Goal: Task Accomplishment & Management: Manage account settings

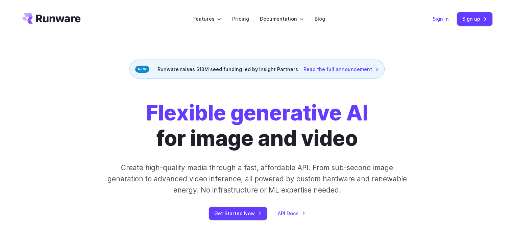
click at [444, 18] on link "Sign in" at bounding box center [440, 19] width 16 height 8
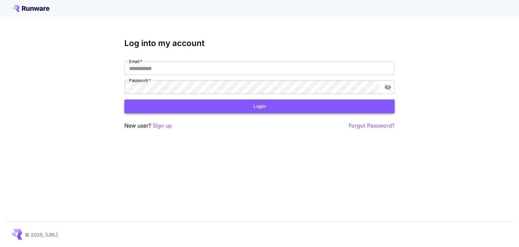
type input "**********"
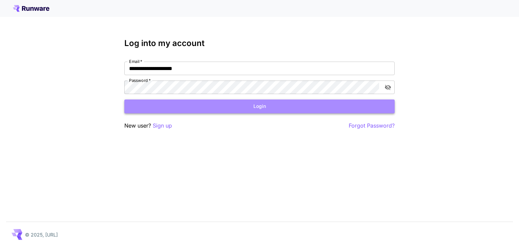
click at [260, 111] on button "Login" at bounding box center [259, 106] width 270 height 14
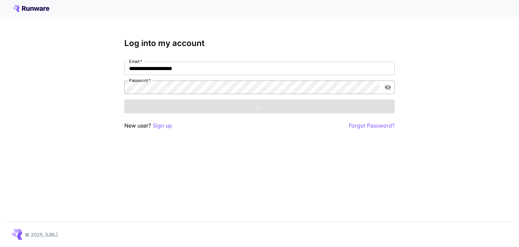
click at [391, 91] on button "toggle password visibility" at bounding box center [388, 87] width 12 height 12
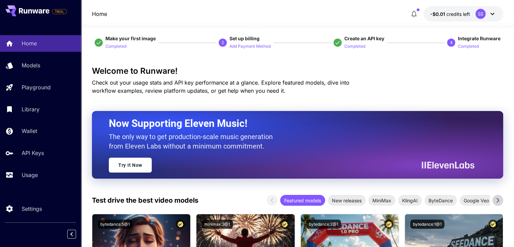
scroll to position [8, 0]
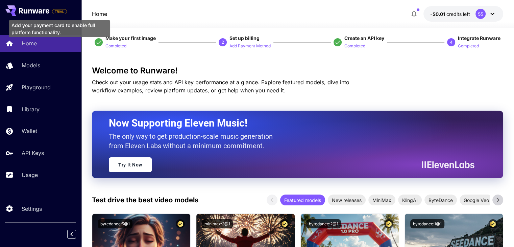
click at [62, 11] on span "TRIAL" at bounding box center [59, 11] width 14 height 5
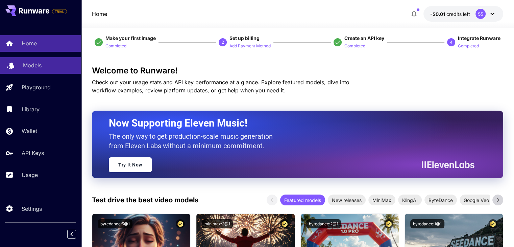
click at [35, 65] on p "Models" at bounding box center [32, 65] width 19 height 8
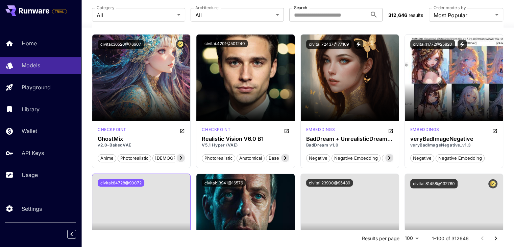
scroll to position [1572, 0]
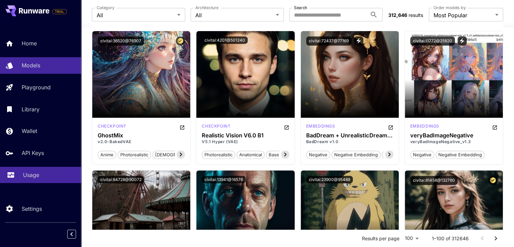
click at [47, 174] on div "Usage" at bounding box center [49, 175] width 53 height 8
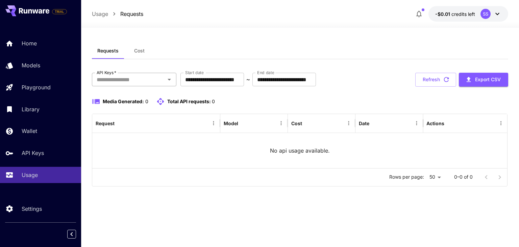
click at [151, 82] on input "API Keys   *" at bounding box center [128, 79] width 69 height 9
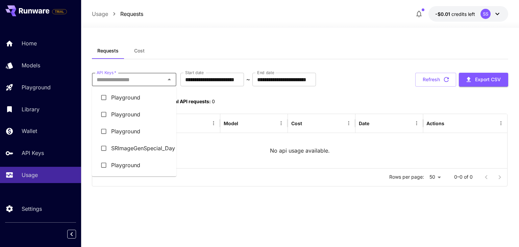
click at [143, 94] on li "Playground" at bounding box center [134, 97] width 84 height 17
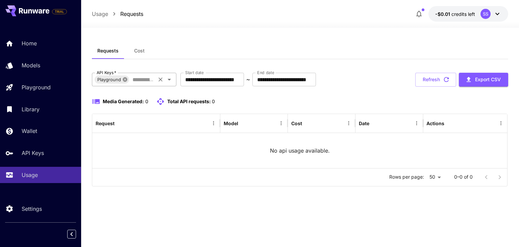
click at [127, 79] on icon at bounding box center [124, 79] width 5 height 5
click at [143, 50] on span "Cost" at bounding box center [139, 51] width 10 height 6
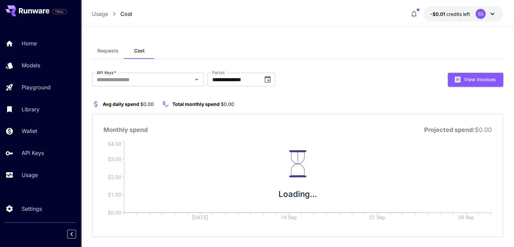
scroll to position [10, 0]
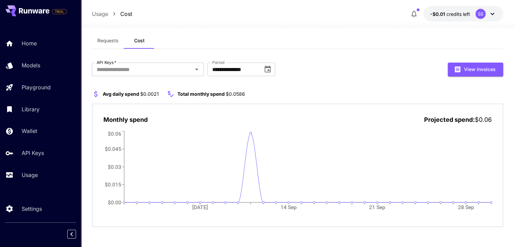
click at [99, 15] on p "Usage" at bounding box center [100, 14] width 16 height 8
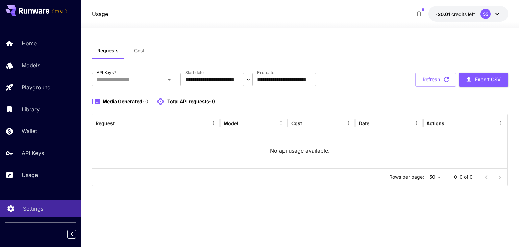
click at [27, 204] on p "Settings" at bounding box center [33, 208] width 20 height 8
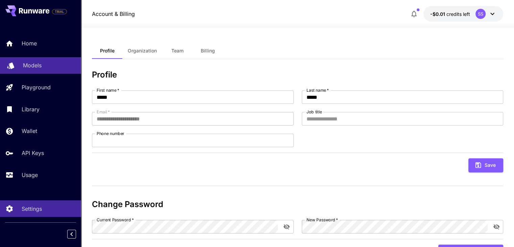
click at [32, 63] on p "Models" at bounding box center [32, 65] width 19 height 8
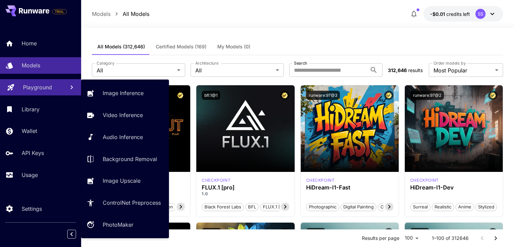
click at [59, 89] on div "Playground" at bounding box center [41, 87] width 36 height 8
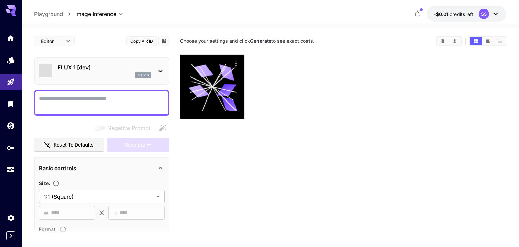
type input "**********"
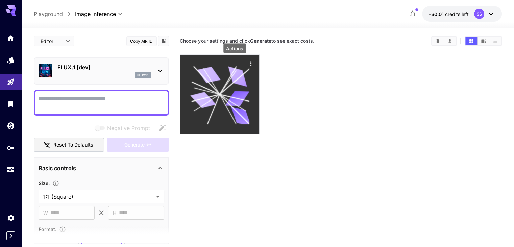
click at [247, 63] on icon "Actions" at bounding box center [250, 63] width 7 height 7
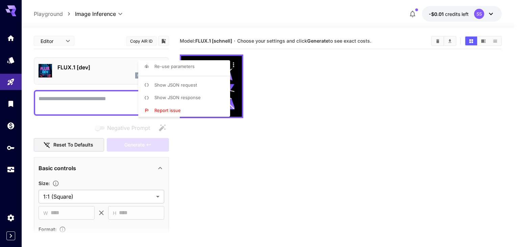
click at [265, 89] on div at bounding box center [259, 123] width 519 height 247
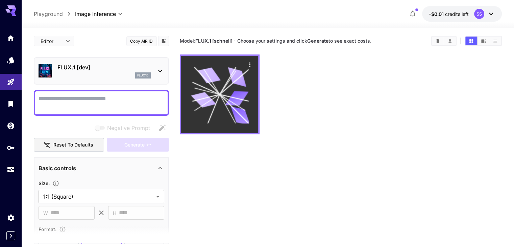
click at [232, 90] on icon at bounding box center [220, 94] width 58 height 58
click at [246, 62] on icon "Actions" at bounding box center [249, 64] width 7 height 7
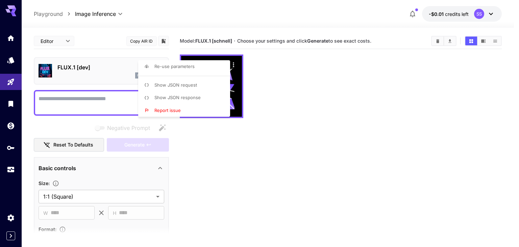
click at [441, 38] on div at bounding box center [259, 123] width 519 height 247
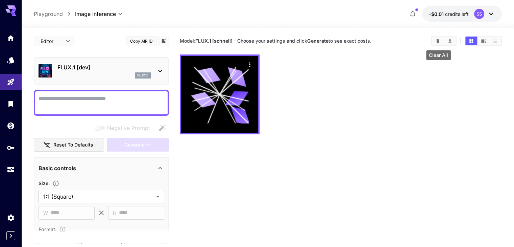
click at [436, 41] on icon "Clear All" at bounding box center [437, 41] width 5 height 5
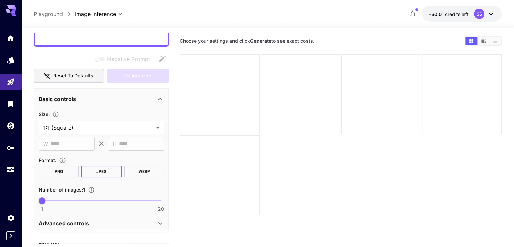
scroll to position [70, 0]
click at [54, 170] on button "PNG" at bounding box center [59, 170] width 40 height 11
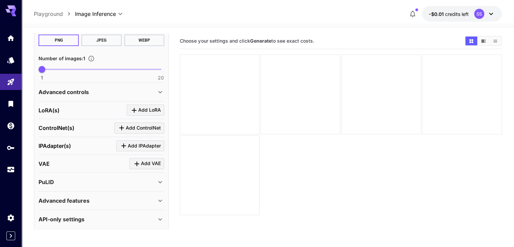
scroll to position [201, 0]
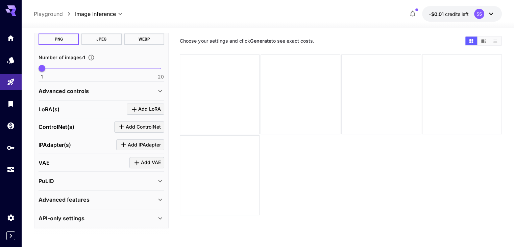
click at [161, 93] on icon at bounding box center [160, 91] width 8 height 8
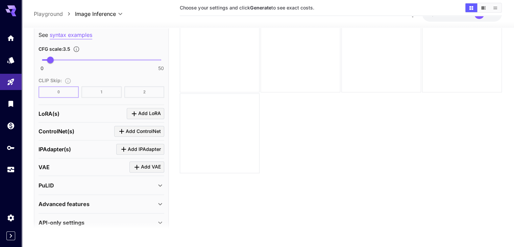
scroll to position [527, 0]
click at [161, 218] on icon at bounding box center [160, 222] width 8 height 8
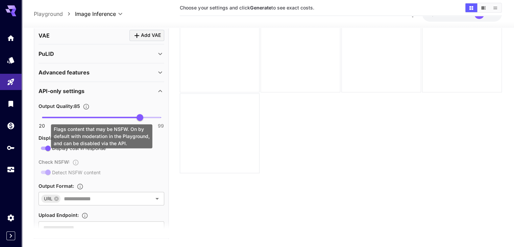
scroll to position [681, 0]
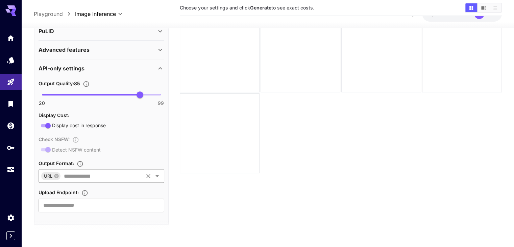
click at [137, 177] on div "URL ​" at bounding box center [102, 176] width 126 height 14
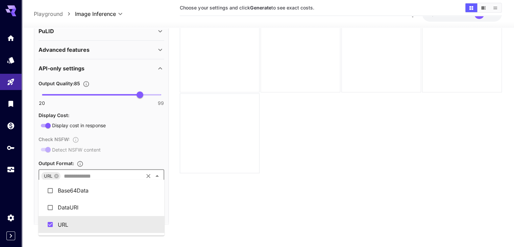
click at [137, 177] on div "URL ​" at bounding box center [102, 176] width 126 height 14
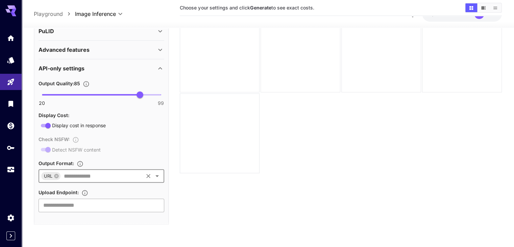
click at [93, 203] on input "text" at bounding box center [102, 205] width 126 height 14
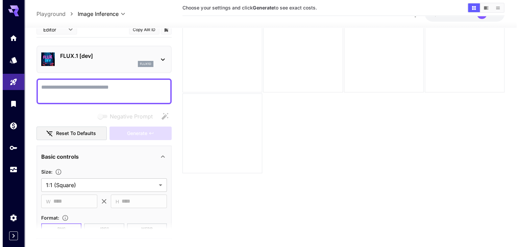
scroll to position [0, 0]
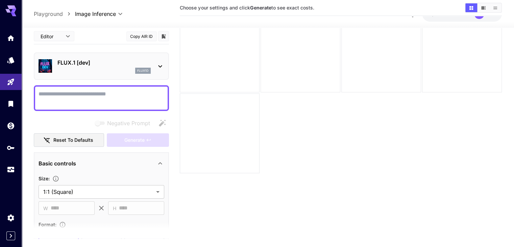
click at [48, 116] on div "Negative Prompt" at bounding box center [101, 123] width 135 height 14
click at [156, 62] on icon at bounding box center [160, 66] width 8 height 8
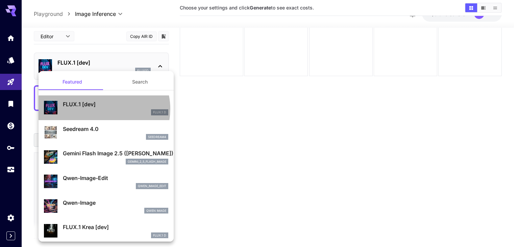
click at [101, 109] on div "FLUX.1 D" at bounding box center [115, 112] width 105 height 6
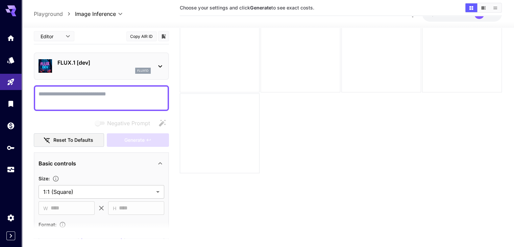
click at [44, 97] on textarea "Negative Prompt" at bounding box center [102, 98] width 126 height 16
type textarea "*"
click at [127, 135] on div "Generate" at bounding box center [138, 140] width 62 height 14
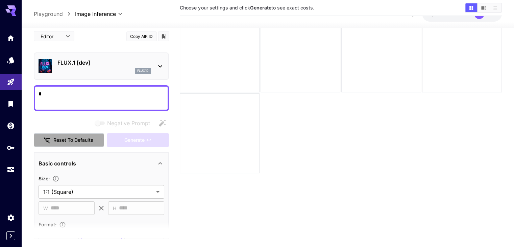
click at [69, 139] on button "Reset to defaults" at bounding box center [69, 140] width 70 height 14
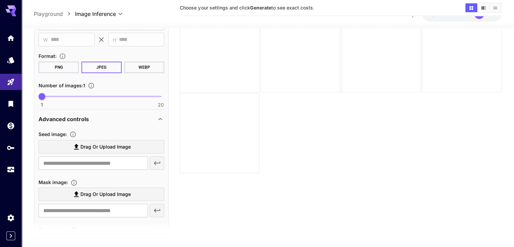
scroll to position [169, 0]
click at [61, 68] on button "PNG" at bounding box center [59, 65] width 40 height 11
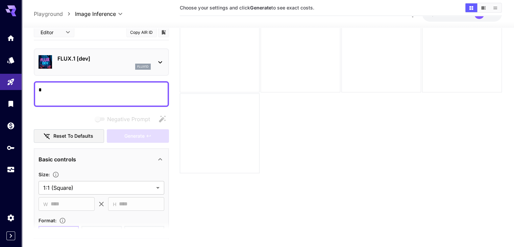
scroll to position [4, 0]
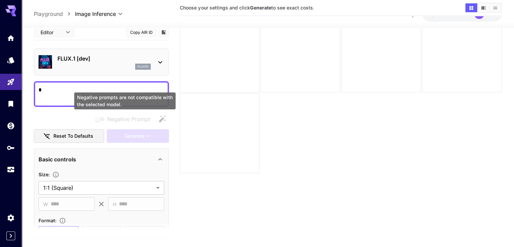
click at [100, 118] on span "Negative prompts are not compatible with the selected model." at bounding box center [100, 118] width 9 height 3
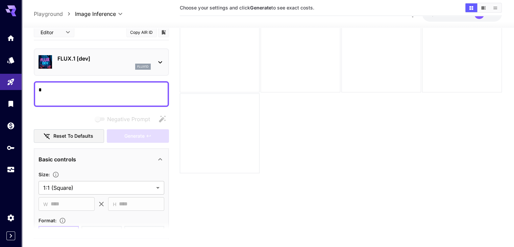
click at [83, 100] on textarea "*" at bounding box center [102, 93] width 126 height 16
click at [161, 60] on icon at bounding box center [160, 62] width 8 height 8
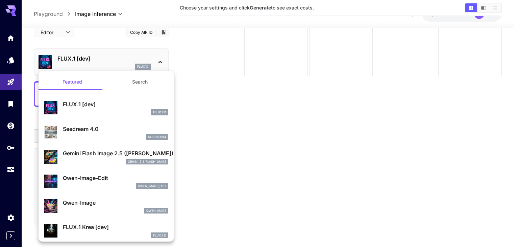
click at [161, 60] on div at bounding box center [259, 123] width 519 height 247
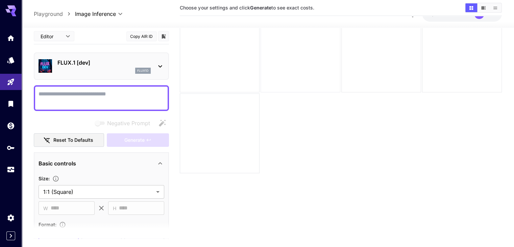
scroll to position [0, 0]
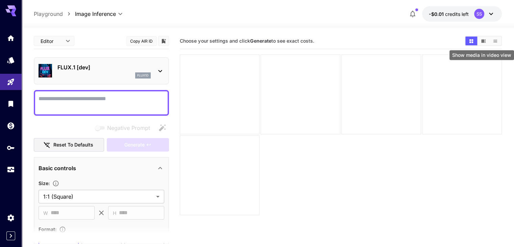
click at [485, 39] on icon "Show media in video view" at bounding box center [483, 40] width 4 height 3
click at [494, 41] on icon "Show media in list view" at bounding box center [495, 41] width 5 height 5
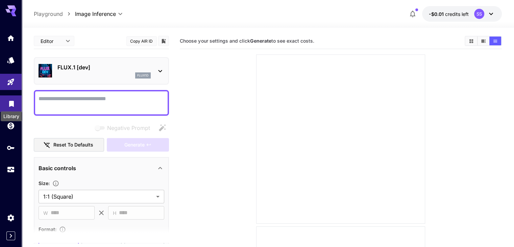
click at [15, 101] on icon "Library" at bounding box center [11, 102] width 8 height 8
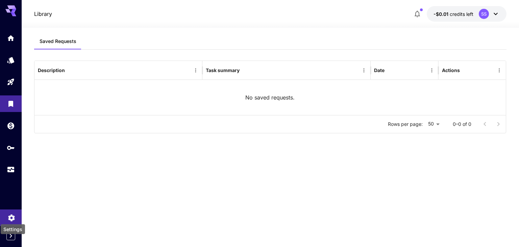
click at [9, 215] on icon "Settings" at bounding box center [11, 215] width 6 height 7
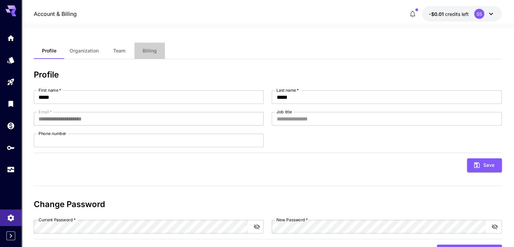
click at [156, 53] on span "Billing" at bounding box center [150, 51] width 14 height 6
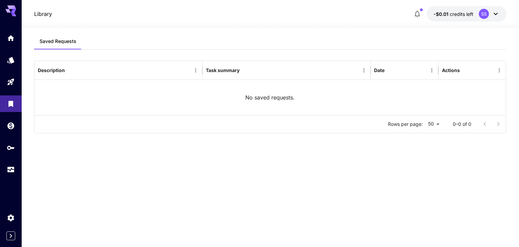
click at [494, 12] on icon at bounding box center [496, 14] width 8 height 8
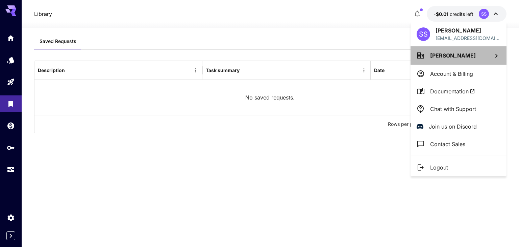
click at [489, 59] on li "[PERSON_NAME]" at bounding box center [458, 55] width 96 height 18
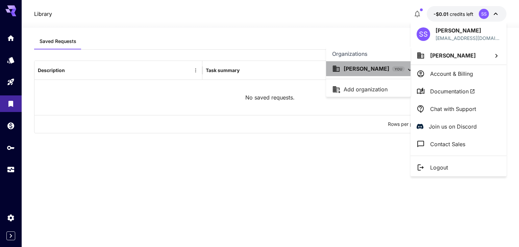
click at [357, 71] on p "[PERSON_NAME]" at bounding box center [367, 69] width 46 height 8
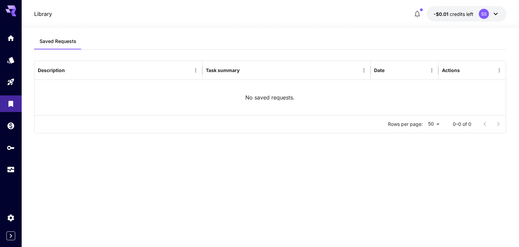
click at [484, 15] on div "SS" at bounding box center [484, 14] width 10 height 10
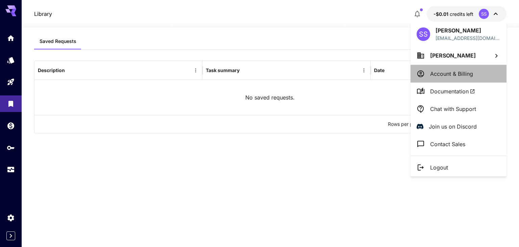
click at [469, 78] on li "Account & Billing" at bounding box center [458, 74] width 96 height 18
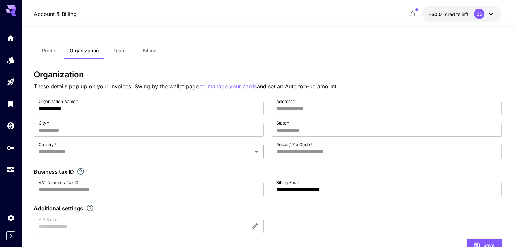
scroll to position [166, 0]
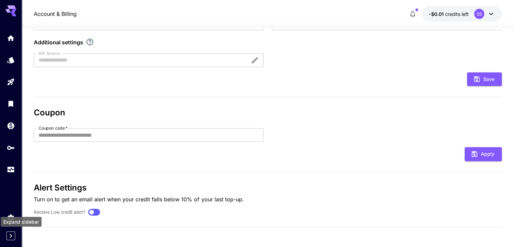
click at [10, 231] on icon "Expand sidebar" at bounding box center [11, 235] width 8 height 8
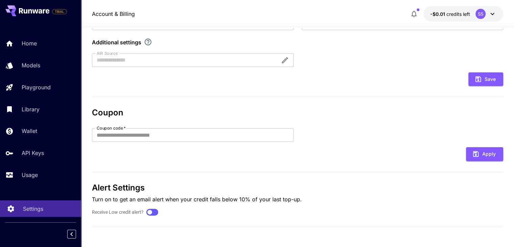
click at [36, 212] on p "Settings" at bounding box center [33, 208] width 20 height 8
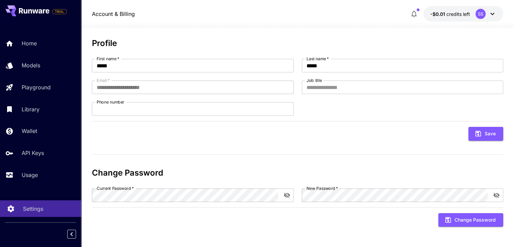
scroll to position [31, 0]
click at [36, 212] on p "Settings" at bounding box center [33, 208] width 20 height 8
click at [71, 233] on icon "Collapse sidebar" at bounding box center [71, 234] width 2 height 4
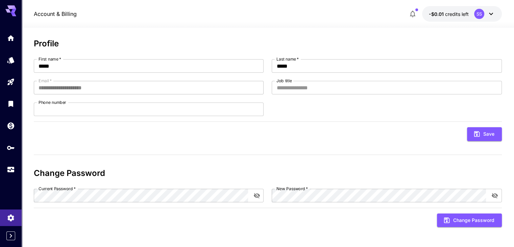
click at [9, 4] on div at bounding box center [11, 8] width 22 height 16
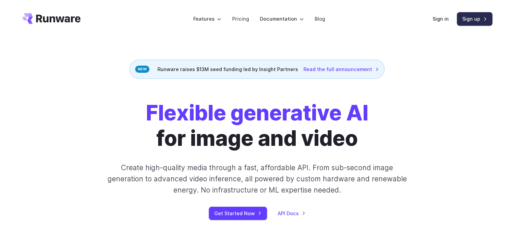
click at [474, 14] on link "Sign up" at bounding box center [474, 18] width 35 height 13
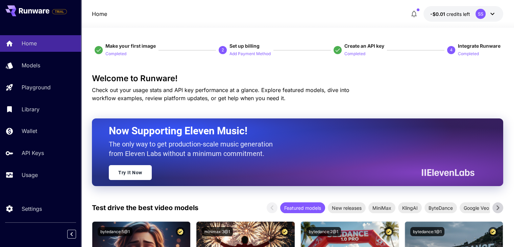
click at [425, 94] on div "Welcome to Runware! Check out your usage stats and API key performance at a gla…" at bounding box center [297, 88] width 411 height 28
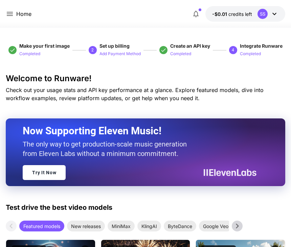
click at [9, 11] on icon at bounding box center [10, 14] width 8 height 8
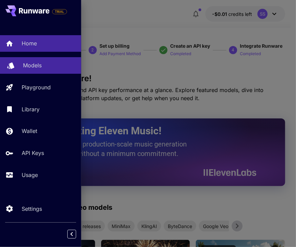
click at [20, 64] on link "Models" at bounding box center [40, 65] width 81 height 17
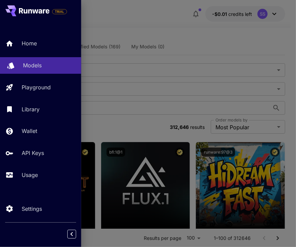
click at [60, 64] on div "Models" at bounding box center [49, 65] width 53 height 8
click at [200, 98] on div at bounding box center [148, 123] width 296 height 247
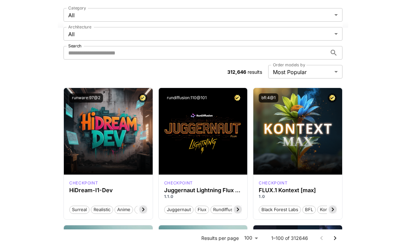
scroll to position [178, 0]
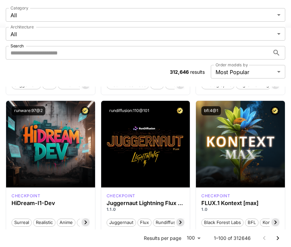
click at [87, 6] on div "**********" at bounding box center [145, 43] width 279 height 86
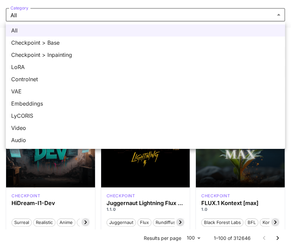
click at [276, 15] on div at bounding box center [148, 123] width 296 height 247
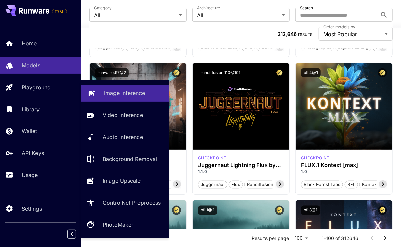
click at [130, 93] on p "Image Inference" at bounding box center [124, 93] width 41 height 8
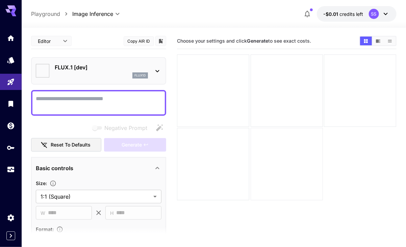
type input "**********"
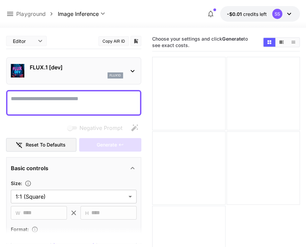
click at [8, 10] on icon at bounding box center [10, 14] width 8 height 8
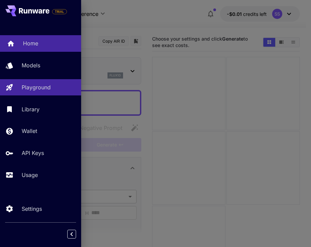
click at [33, 46] on p "Home" at bounding box center [30, 43] width 15 height 8
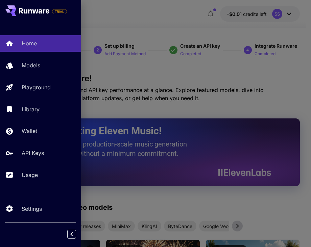
click at [259, 73] on div at bounding box center [155, 123] width 311 height 247
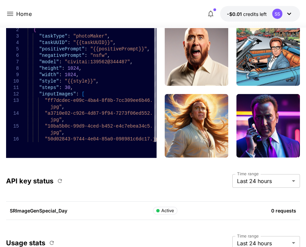
scroll to position [2492, 0]
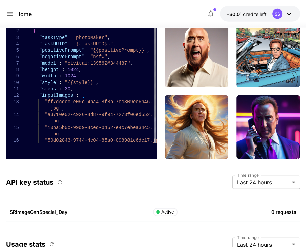
type textarea "**********"
click at [108, 58] on div ""taskType" : "photoMaker" , "taskUUID" : "{{taskUUID}}" , "positivePrompt" : "{…" at bounding box center [92, 99] width 128 height 154
click at [68, 58] on div ""taskType" : "photoMaker" , "taskUUID" : "{{taskUUID}}" , "positivePrompt" : "{…" at bounding box center [92, 99] width 128 height 154
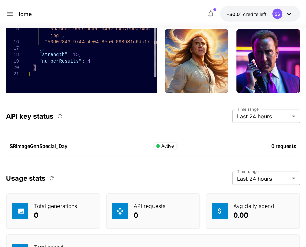
scroll to position [2558, 0]
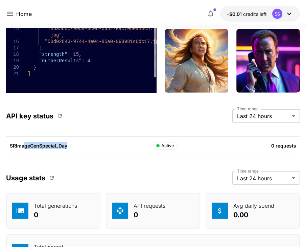
drag, startPoint x: 24, startPoint y: 144, endPoint x: 79, endPoint y: 142, distance: 55.1
click at [79, 142] on p "SRImageGenSpecial_Day" at bounding box center [81, 145] width 143 height 7
drag, startPoint x: 87, startPoint y: 143, endPoint x: 5, endPoint y: 147, distance: 82.2
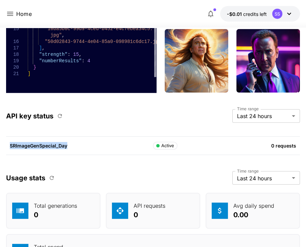
click at [52, 138] on div "SRImageGenSpecial_Day Active 0 requests" at bounding box center [153, 145] width 294 height 19
click at [262, 148] on div "SRImageGenSpecial_Day Active 0 requests" at bounding box center [153, 145] width 294 height 19
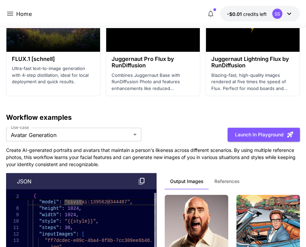
scroll to position [2319, 0]
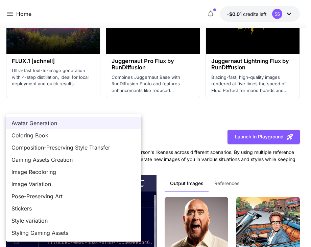
click at [197, 148] on div at bounding box center [155, 123] width 311 height 247
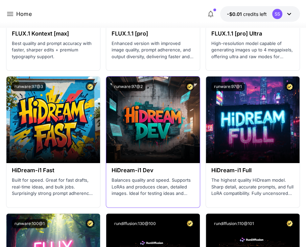
scroll to position [2072, 0]
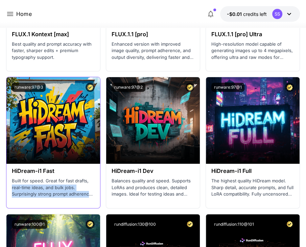
drag, startPoint x: 12, startPoint y: 182, endPoint x: 91, endPoint y: 190, distance: 79.1
click at [91, 190] on p "Built for speed. Great for fast drafts, real-time ideas, and bulk jobs. Surpris…" at bounding box center [53, 187] width 83 height 20
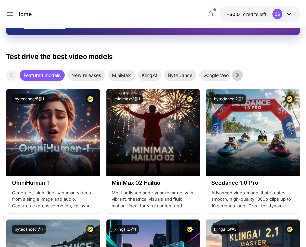
scroll to position [146, 0]
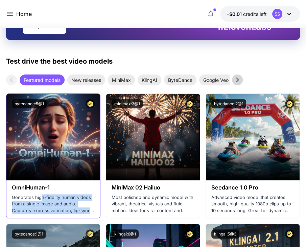
drag, startPoint x: 41, startPoint y: 193, endPoint x: 89, endPoint y: 208, distance: 50.5
click at [89, 208] on p "Generates high-fidelity human videos from a single image and audio. Captures ex…" at bounding box center [53, 204] width 83 height 20
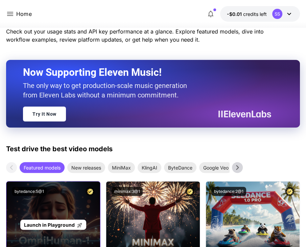
scroll to position [58, 0]
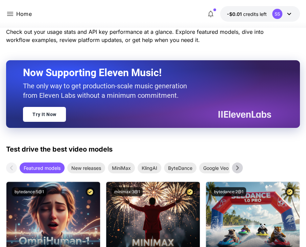
click at [156, 125] on div "Now Supporting Eleven Music! The only way to get production-scale music generat…" at bounding box center [153, 94] width 294 height 68
click at [238, 166] on icon at bounding box center [237, 167] width 10 height 10
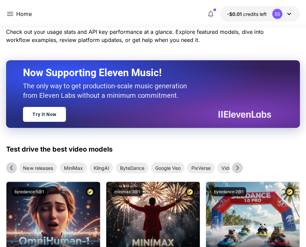
click at [238, 166] on icon at bounding box center [237, 167] width 10 height 10
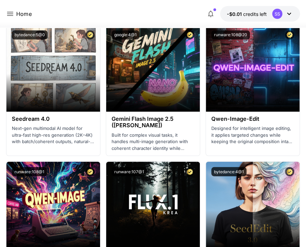
scroll to position [1275, 0]
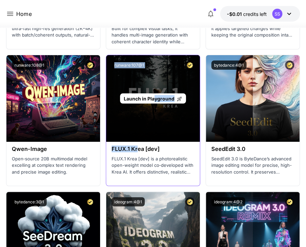
drag, startPoint x: 138, startPoint y: 149, endPoint x: 155, endPoint y: 122, distance: 31.6
click at [155, 122] on section "Launch in Playground runware:107@1 FLUX.1 Krea [dev] FLUX.1 Krea [dev] is a pho…" at bounding box center [153, 120] width 94 height 131
click at [155, 122] on div "Launch in Playground" at bounding box center [153, 98] width 94 height 86
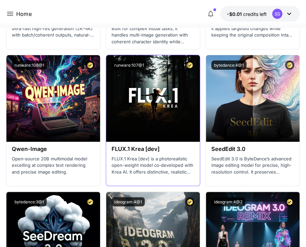
click at [161, 156] on p "FLUX.1 Krea [dev] is a photorealistic open-weight model co‑developed with Krea …" at bounding box center [152, 165] width 83 height 20
click at [132, 61] on button "runware:107@1" at bounding box center [128, 64] width 35 height 9
click at [165, 152] on div "FLUX.1 Krea [dev] FLUX.1 Krea [dev] is a photorealistic open-weight model co‑de…" at bounding box center [153, 160] width 94 height 37
click at [139, 164] on p "FLUX.1 Krea [dev] is a photorealistic open-weight model co‑developed with Krea …" at bounding box center [152, 165] width 83 height 20
click at [139, 163] on p "FLUX.1 Krea [dev] is a photorealistic open-weight model co‑developed with Krea …" at bounding box center [152, 165] width 83 height 20
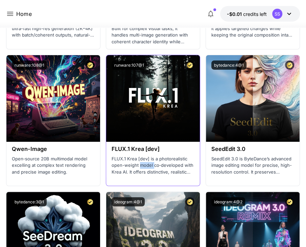
click at [139, 163] on p "FLUX.1 Krea [dev] is a photorealistic open-weight model co‑developed with Krea …" at bounding box center [152, 165] width 83 height 20
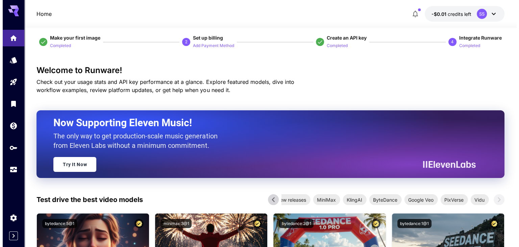
scroll to position [0, 0]
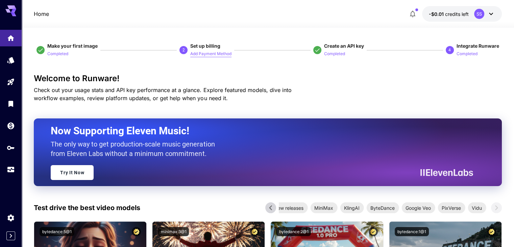
click at [211, 54] on p "Add Payment Method" at bounding box center [210, 54] width 41 height 6
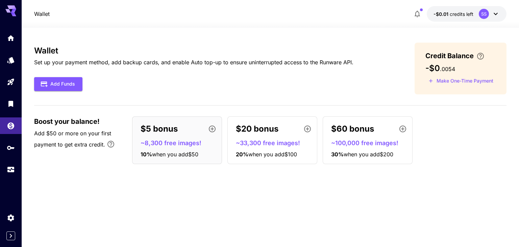
click at [212, 127] on icon "button" at bounding box center [212, 128] width 7 height 7
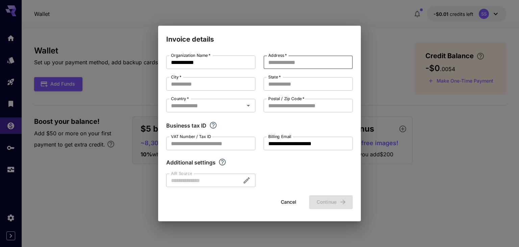
click at [296, 61] on input "Address   *" at bounding box center [308, 62] width 89 height 14
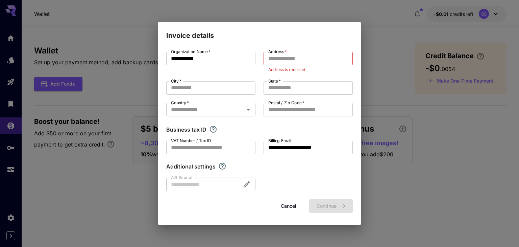
click at [289, 196] on form "**********" at bounding box center [259, 132] width 186 height 161
click at [287, 205] on button "Cancel" at bounding box center [288, 206] width 30 height 14
